Goal: Information Seeking & Learning: Learn about a topic

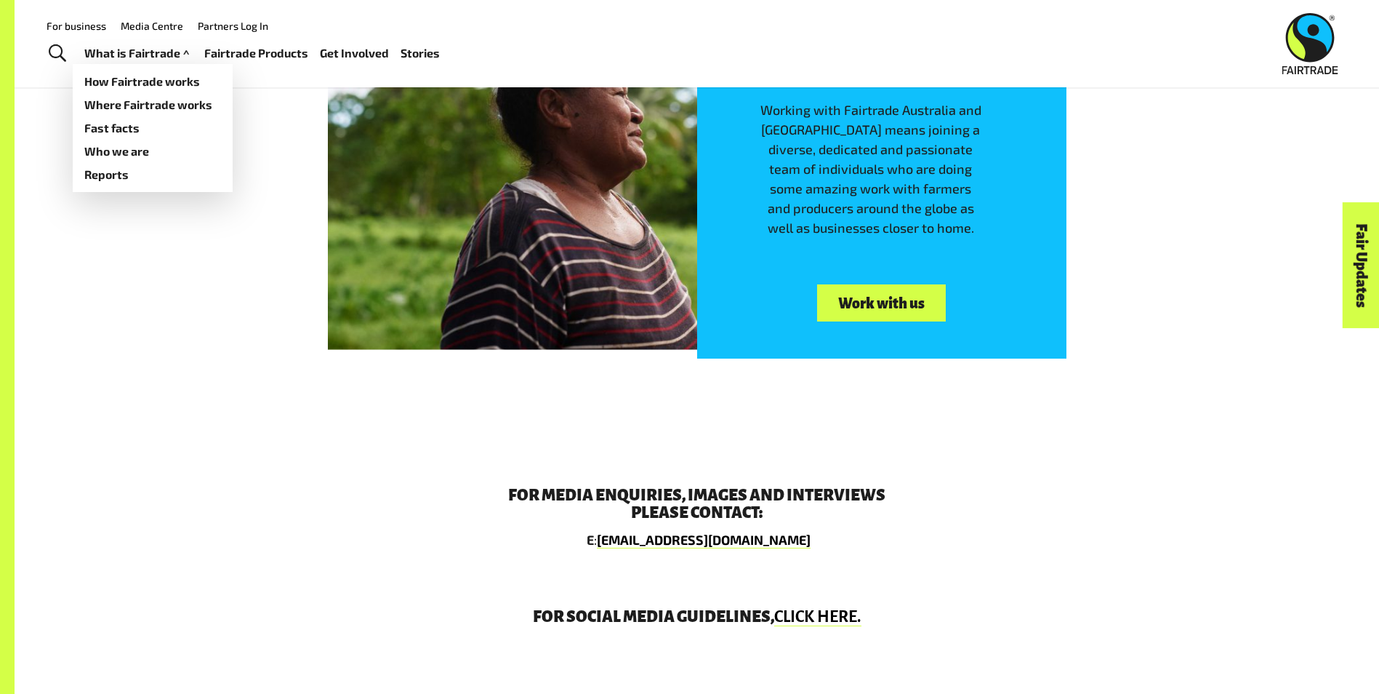
click at [131, 51] on link "What is Fairtrade" at bounding box center [138, 53] width 108 height 21
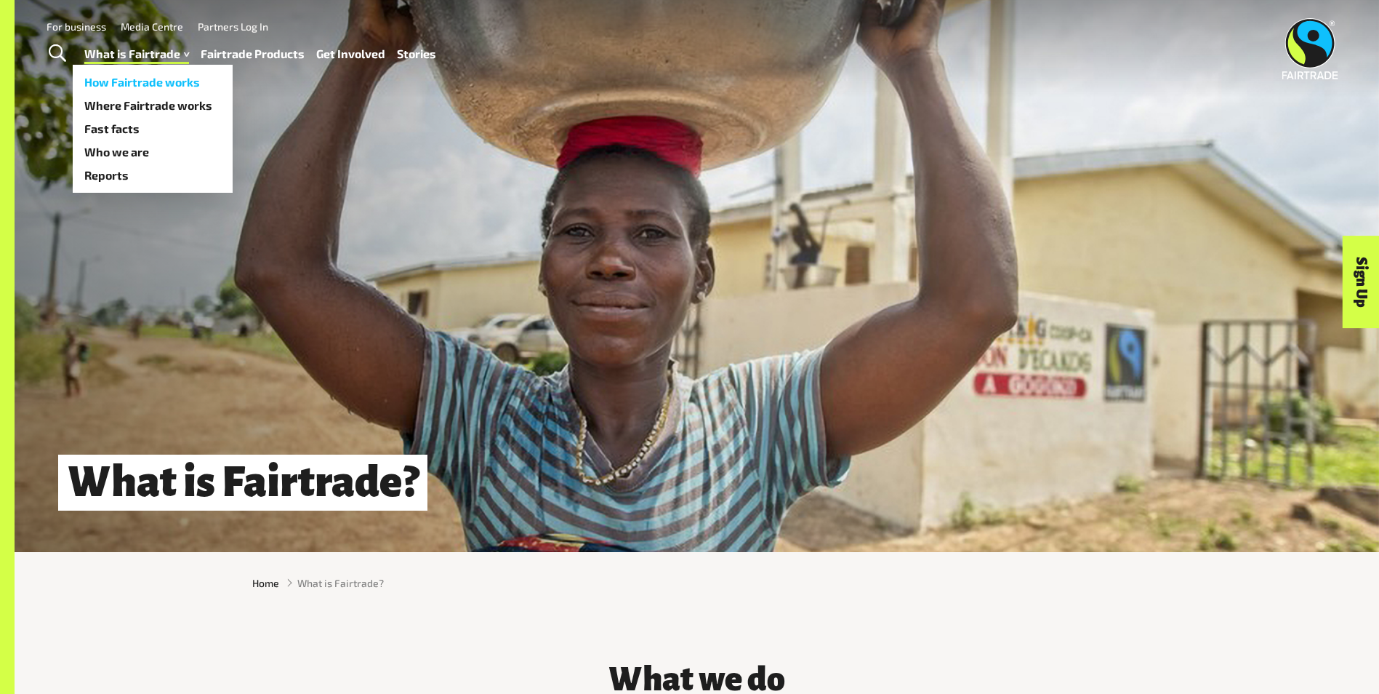
click at [139, 75] on link "How Fairtrade works" at bounding box center [153, 82] width 160 height 23
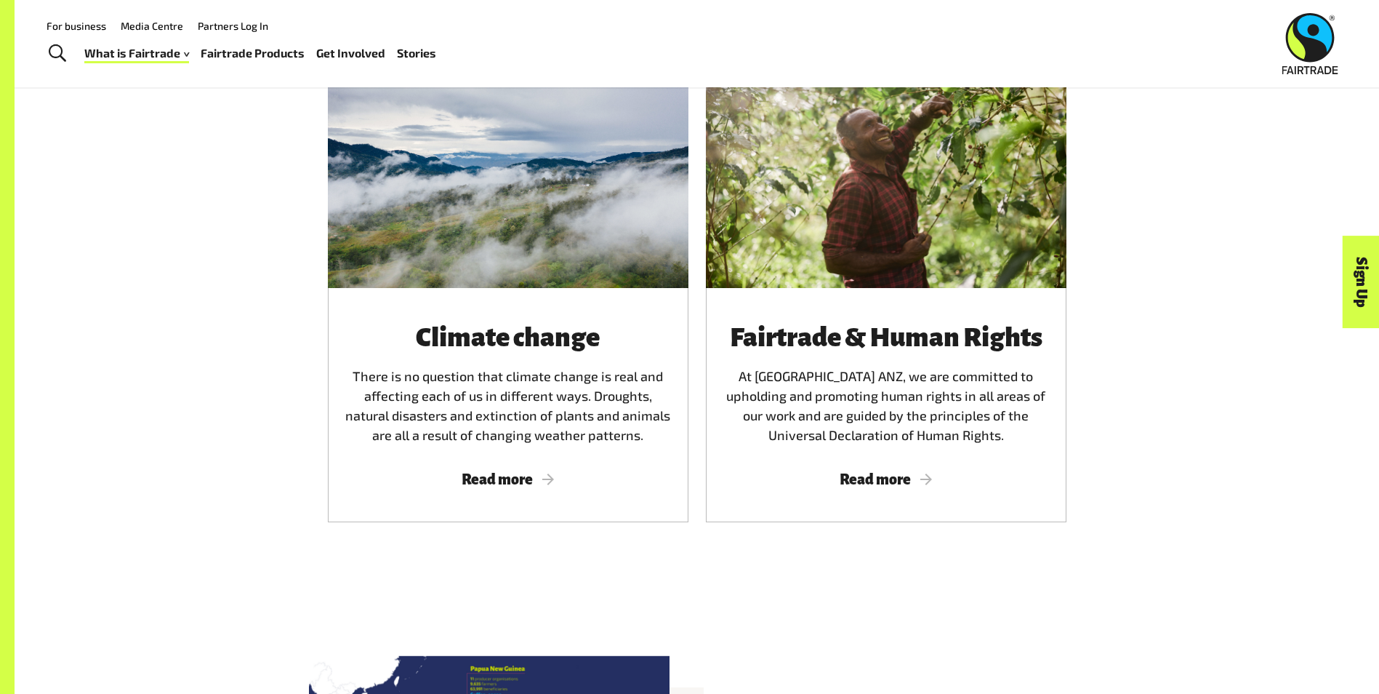
scroll to position [2689, 0]
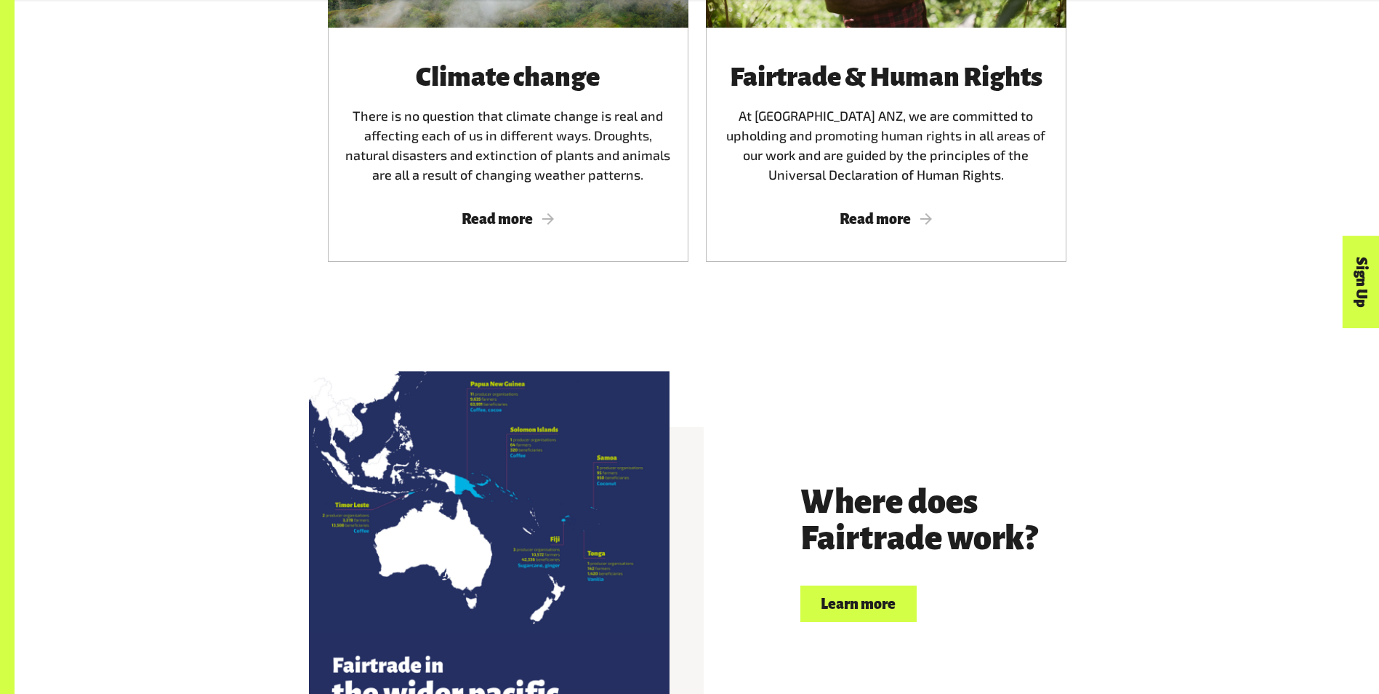
scroll to position [2544, 0]
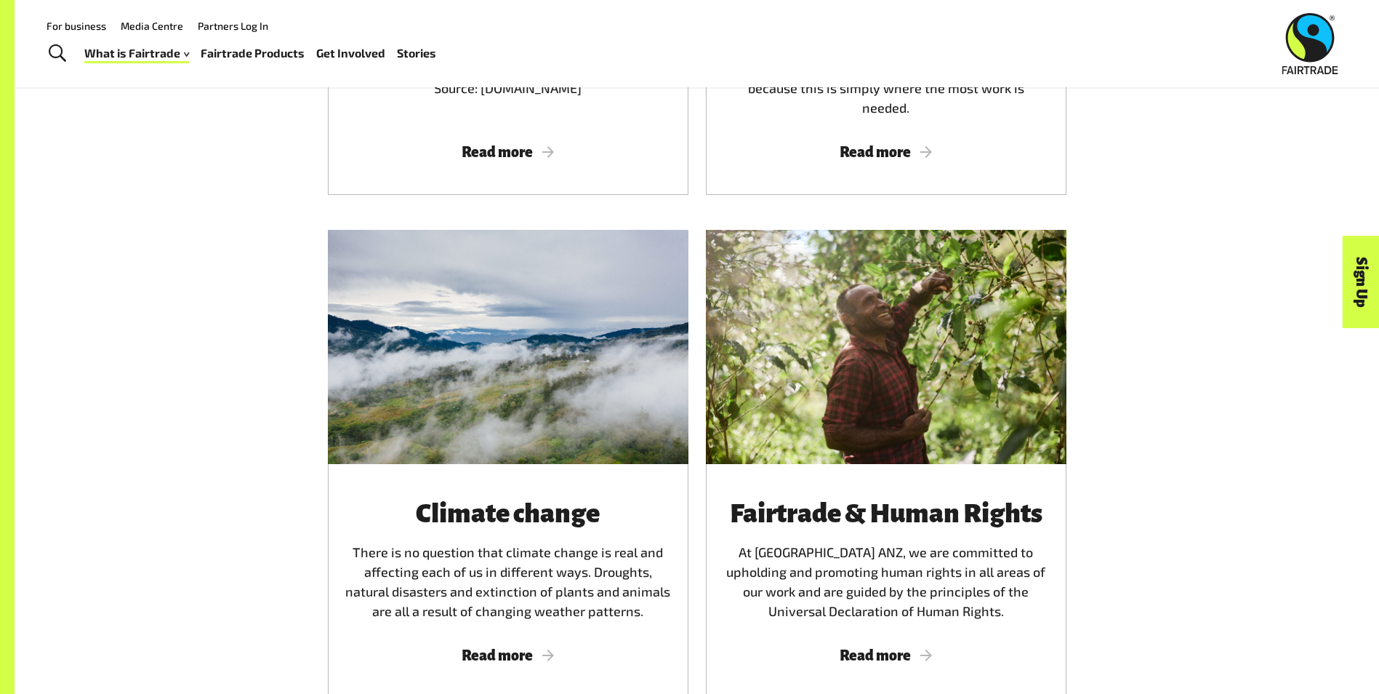
click at [1308, 50] on img at bounding box center [1310, 43] width 56 height 61
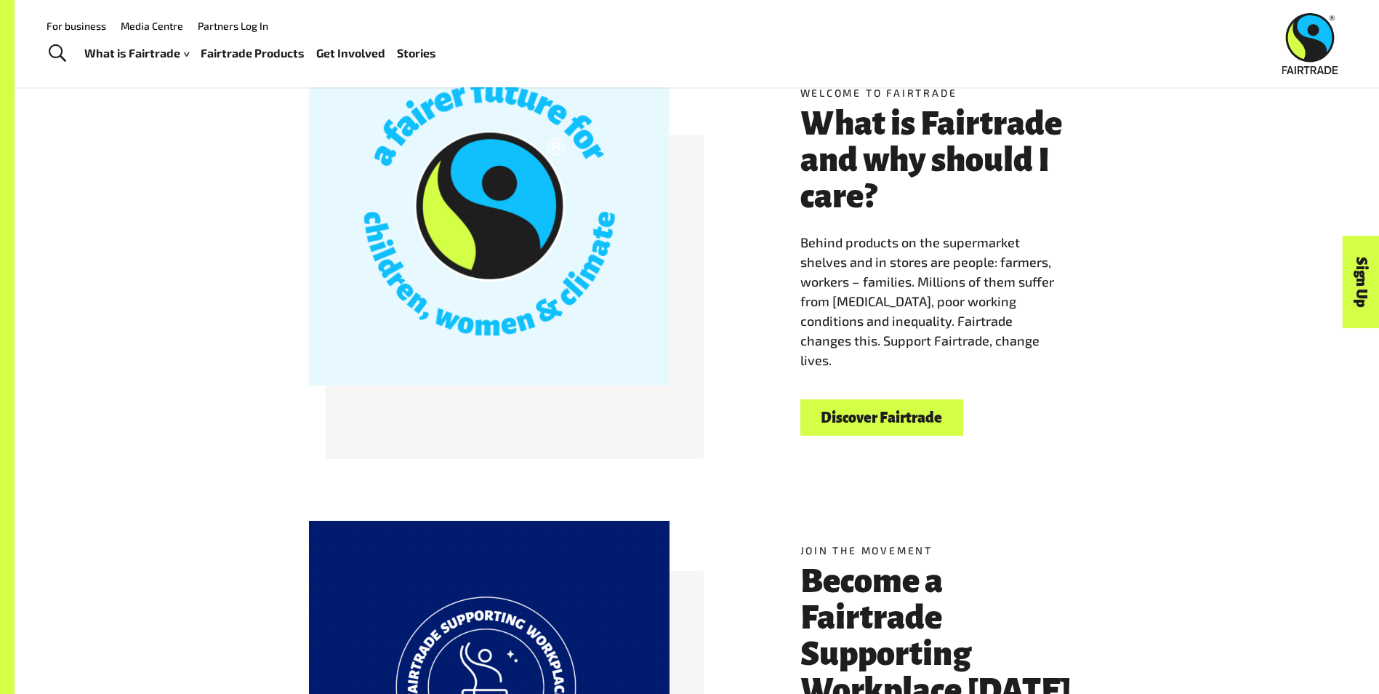
scroll to position [509, 0]
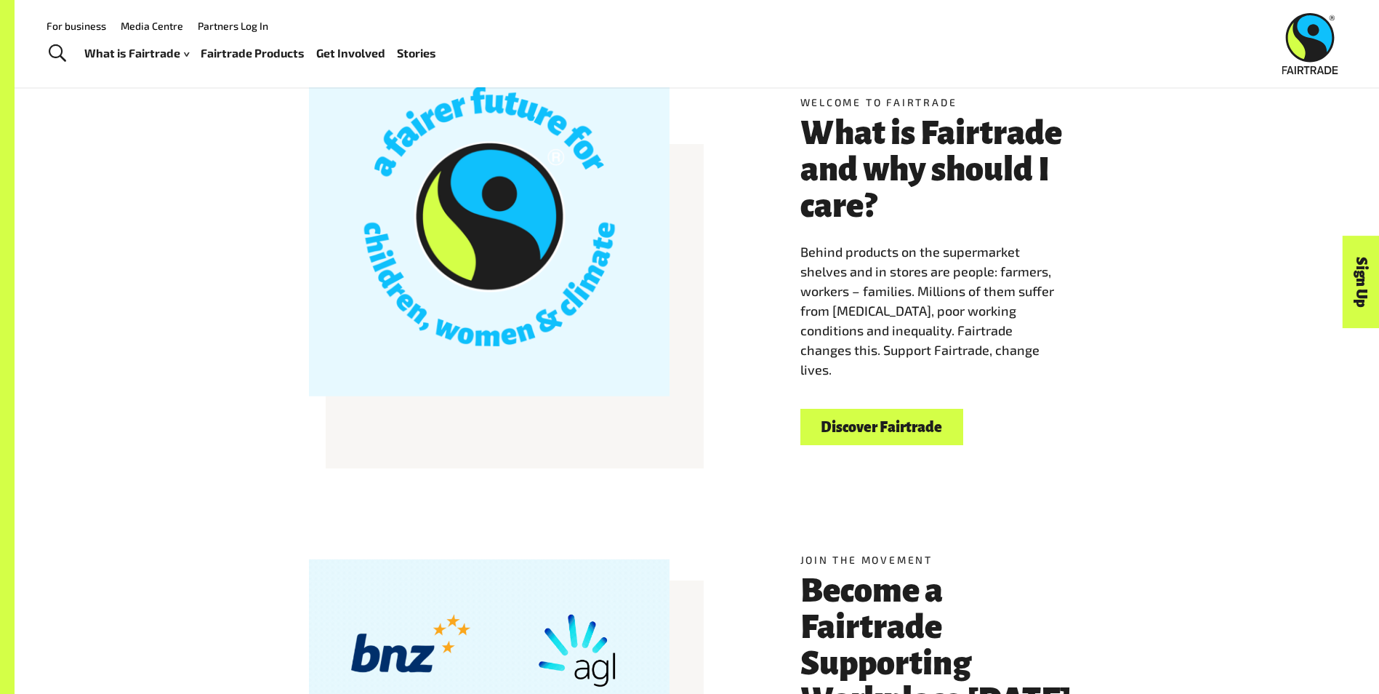
click at [891, 145] on h3 "What is Fairtrade and why should I care?" at bounding box center [942, 169] width 285 height 109
click at [870, 425] on link "Discover Fairtrade" at bounding box center [881, 427] width 163 height 37
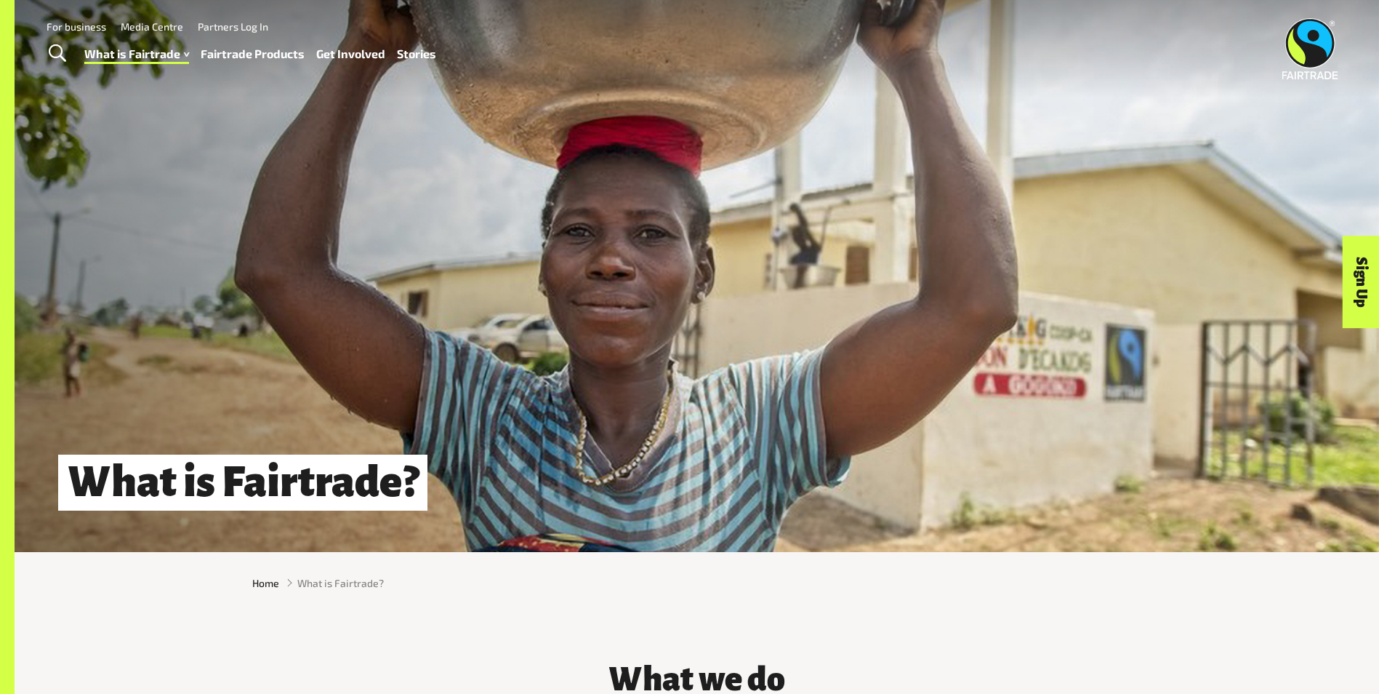
click at [240, 48] on link "Fairtrade Products" at bounding box center [253, 54] width 104 height 21
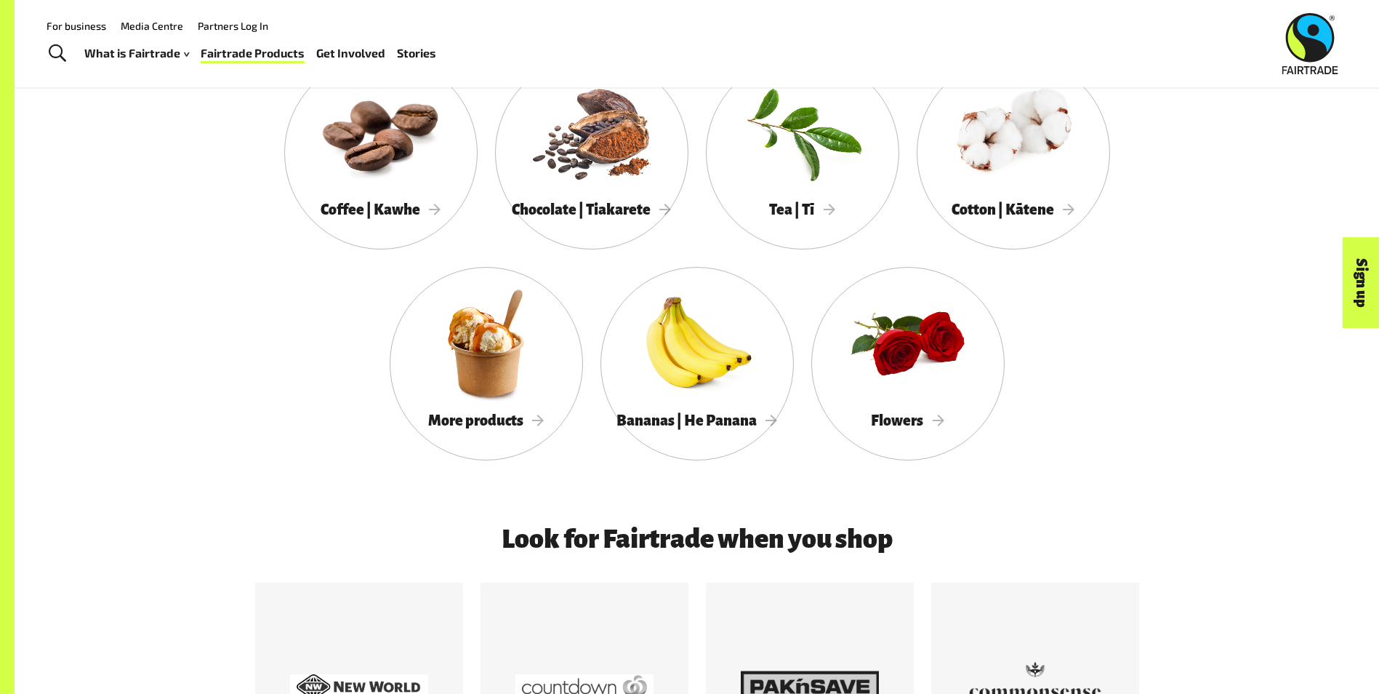
scroll to position [1454, 0]
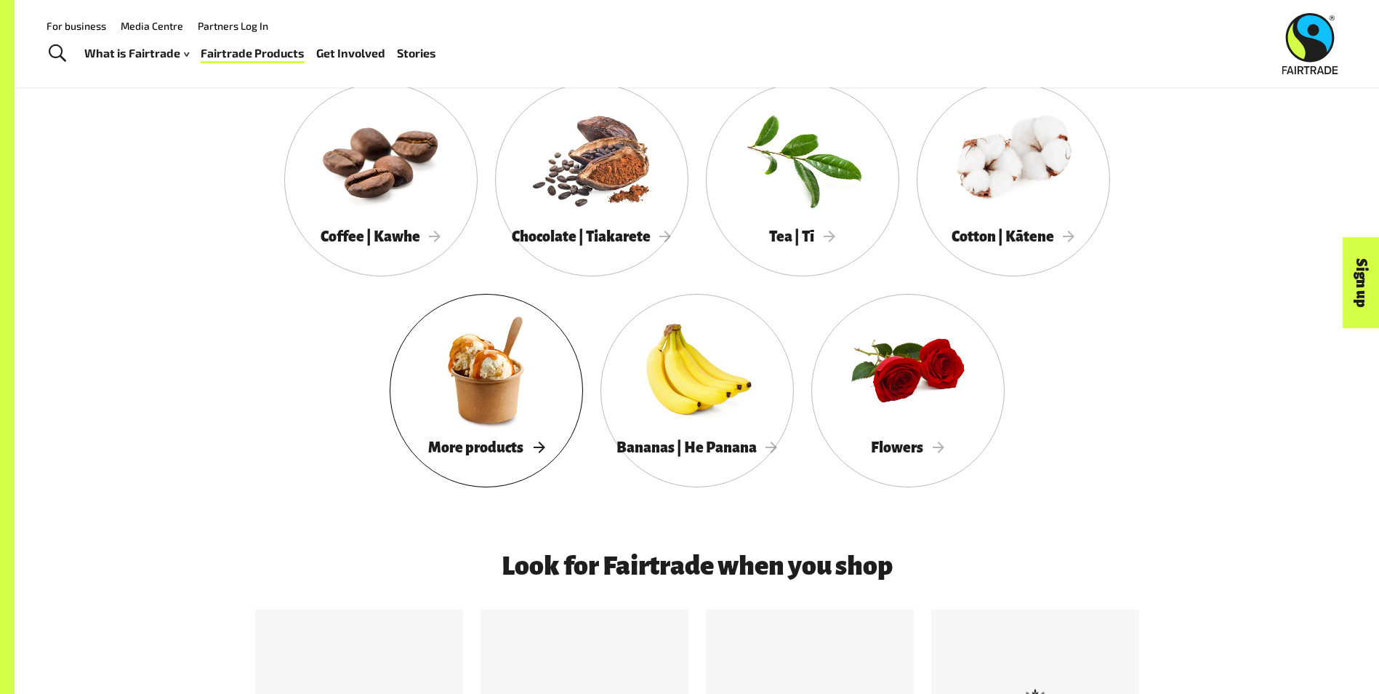
click at [523, 455] on span "More products" at bounding box center [486, 447] width 116 height 16
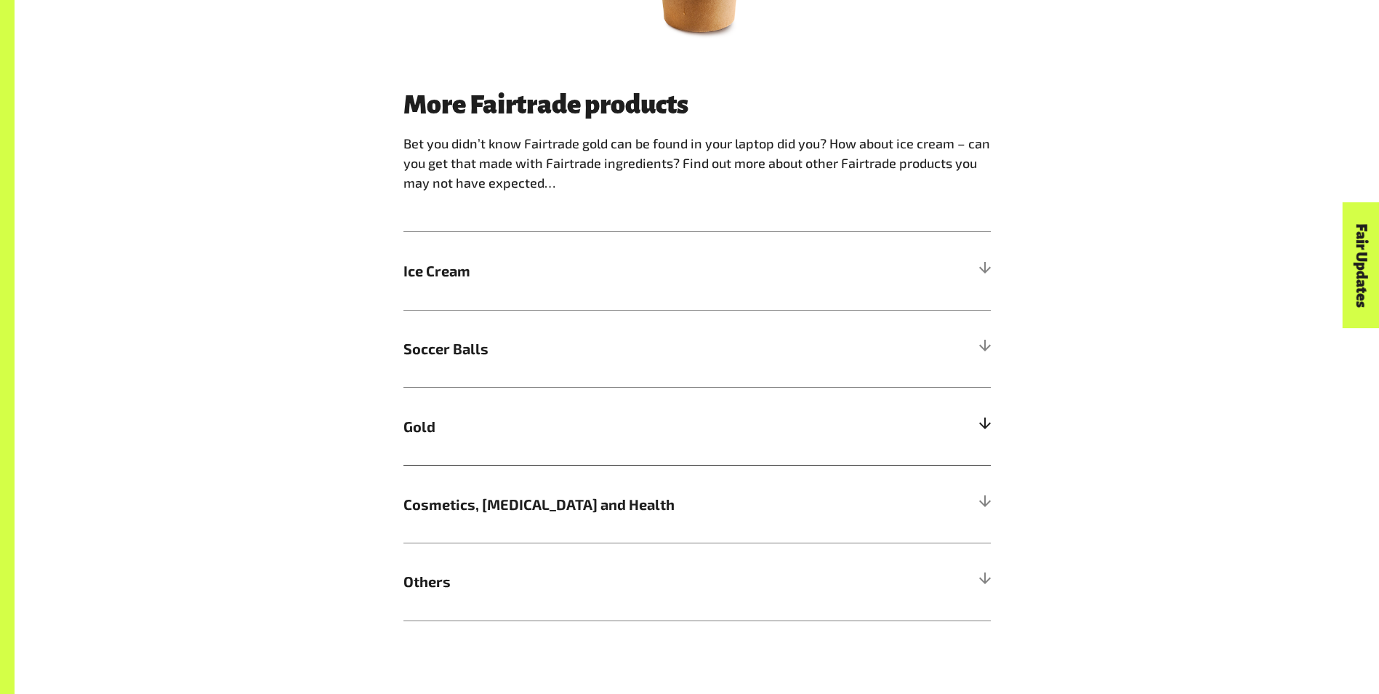
scroll to position [1018, 0]
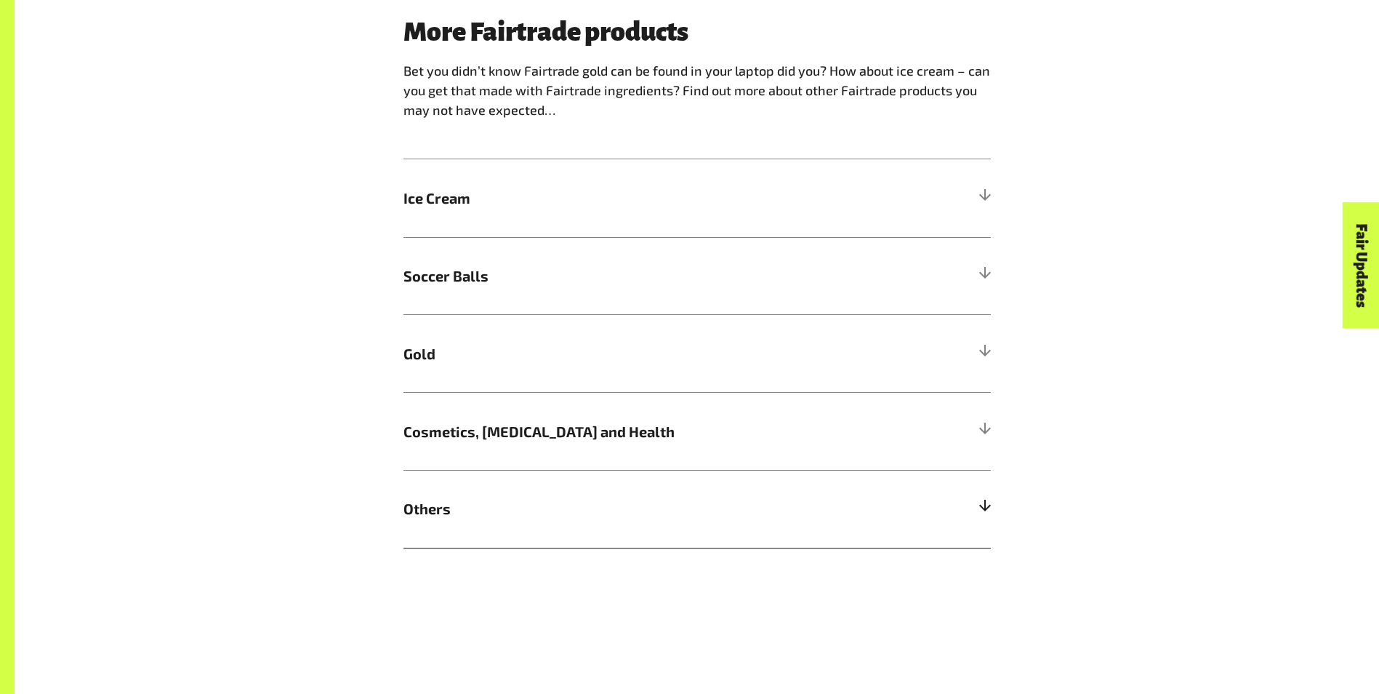
click at [762, 497] on h5 "Others" at bounding box center [696, 509] width 587 height 78
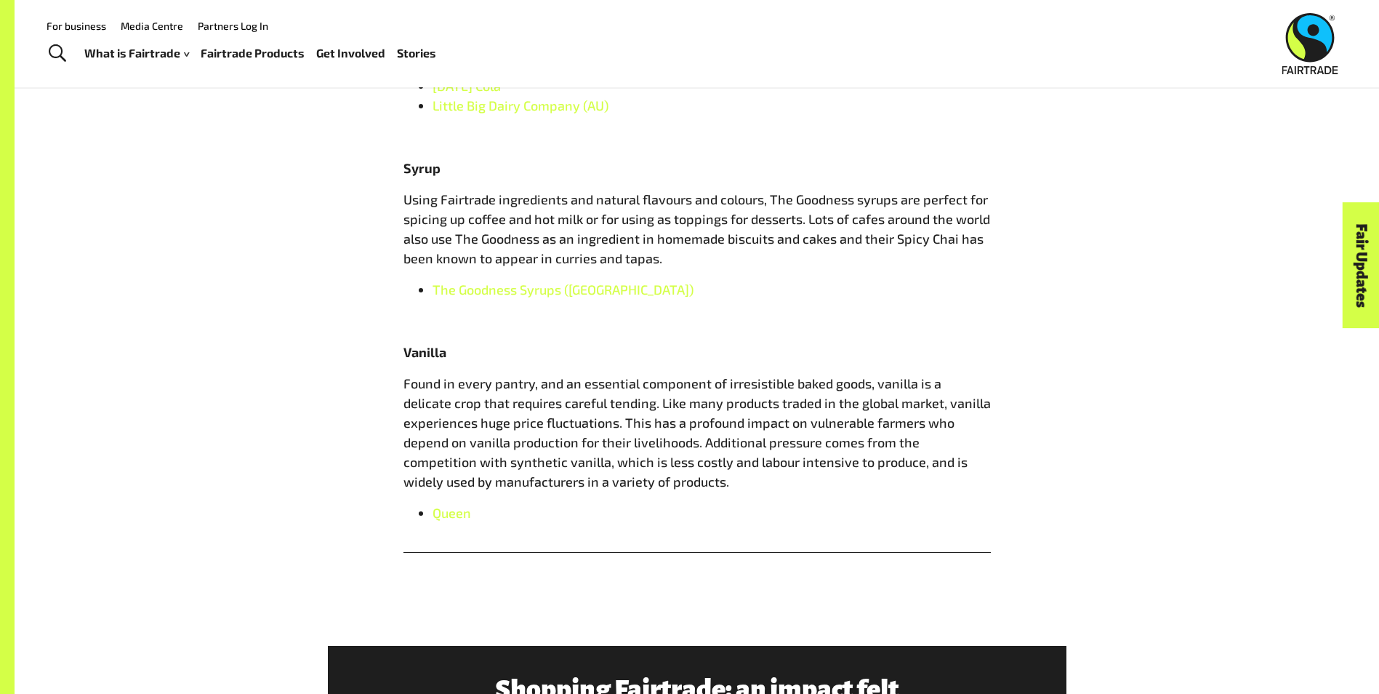
scroll to position [1454, 0]
